Goal: Browse casually

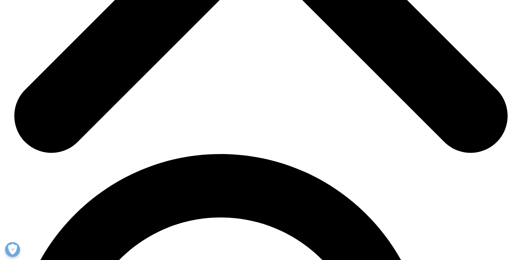
scroll to position [1090, 0]
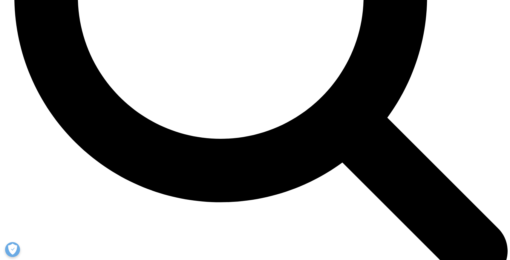
scroll to position [1407, 0]
